Goal: Information Seeking & Learning: Learn about a topic

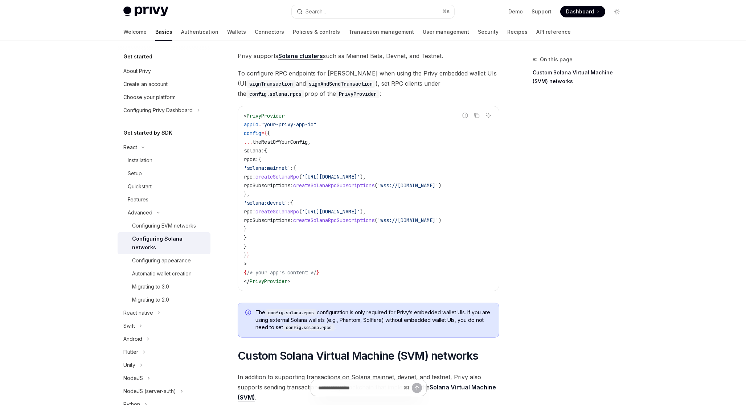
scroll to position [19, 0]
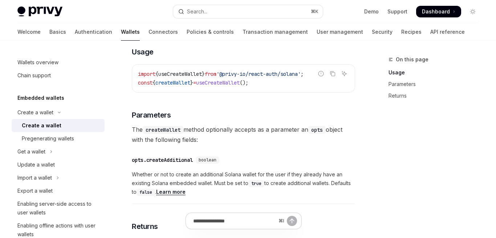
scroll to position [352, 0]
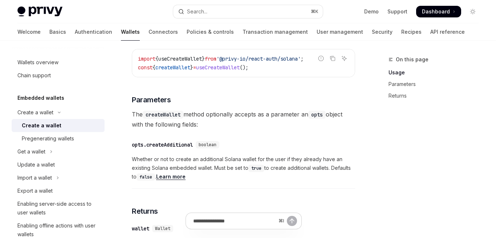
click at [179, 180] on link "Learn more" at bounding box center [170, 177] width 29 height 7
type textarea "*"
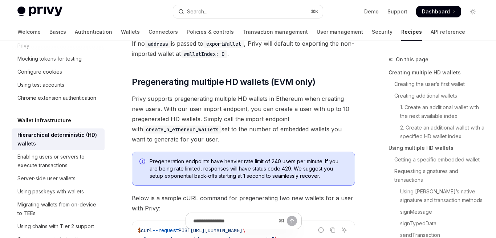
scroll to position [2061, 0]
